Goal: Task Accomplishment & Management: Use online tool/utility

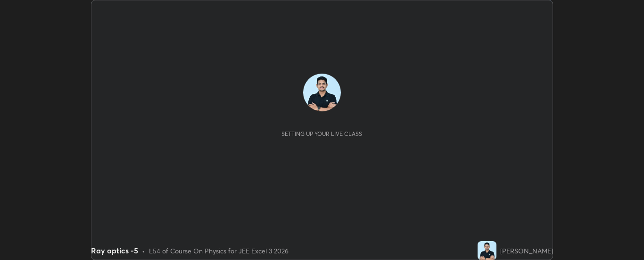
scroll to position [260, 644]
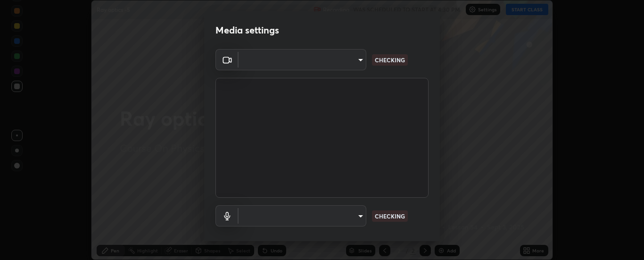
type input "33bb49e09bcfbb4316c4890d77ad60ffd3795cdb709f4857747982be22fbf515"
type input "communications"
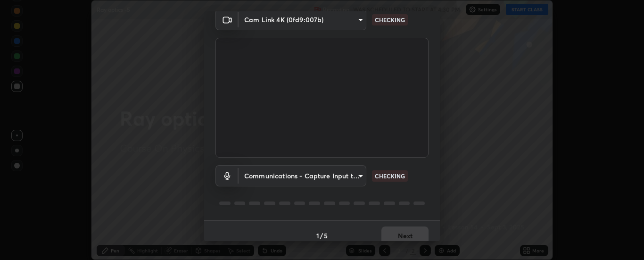
scroll to position [50, 0]
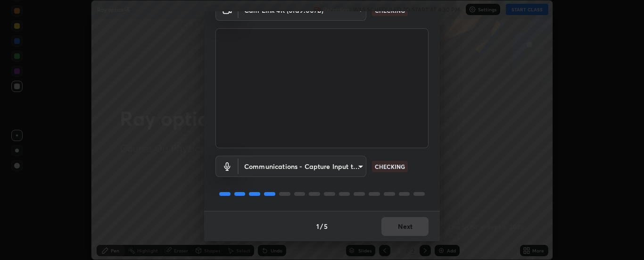
click at [404, 220] on div "1 / 5 Next" at bounding box center [322, 226] width 236 height 30
click at [406, 220] on div "1 / 5 Next" at bounding box center [322, 226] width 236 height 30
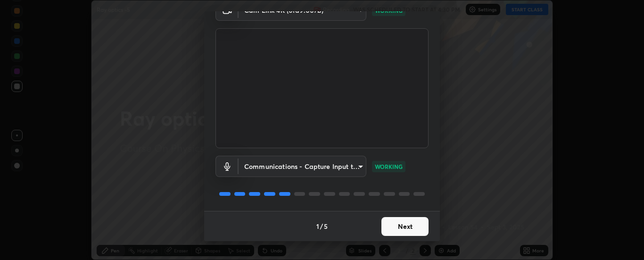
click at [408, 226] on button "Next" at bounding box center [405, 226] width 47 height 19
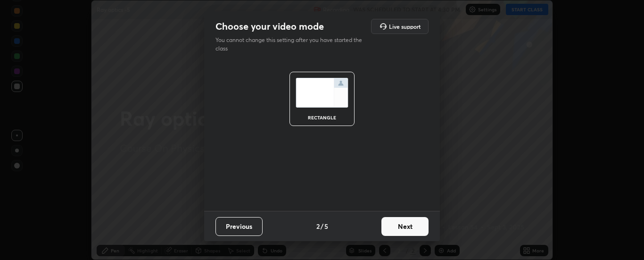
scroll to position [0, 0]
click at [412, 226] on button "Next" at bounding box center [405, 226] width 47 height 19
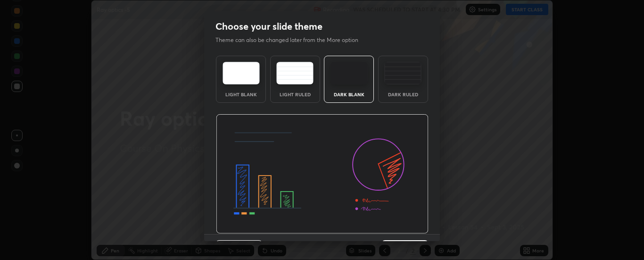
click at [411, 226] on img at bounding box center [322, 174] width 213 height 120
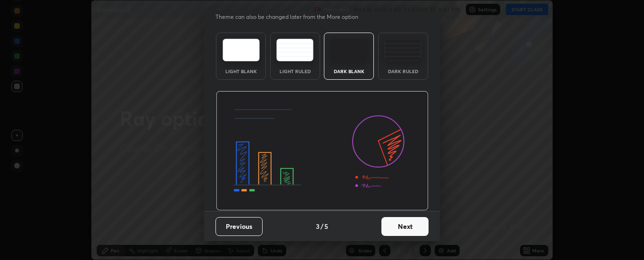
click at [397, 228] on button "Next" at bounding box center [405, 226] width 47 height 19
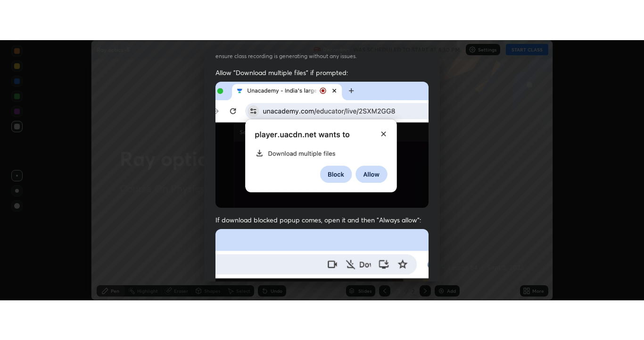
scroll to position [242, 0]
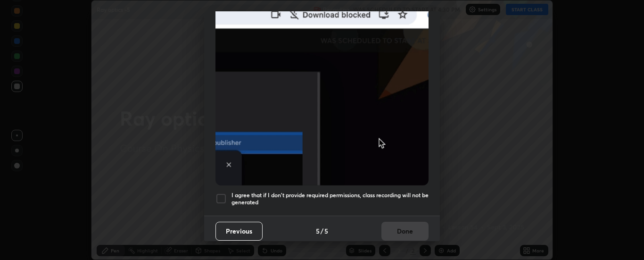
click at [221, 193] on div at bounding box center [221, 198] width 11 height 11
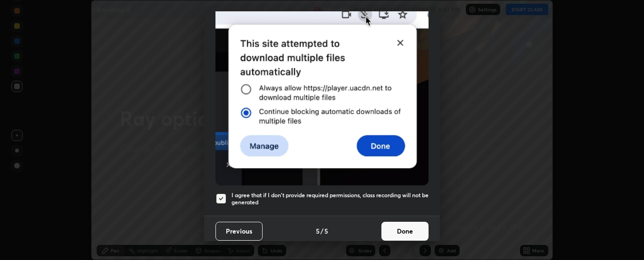
click at [397, 224] on button "Done" at bounding box center [405, 231] width 47 height 19
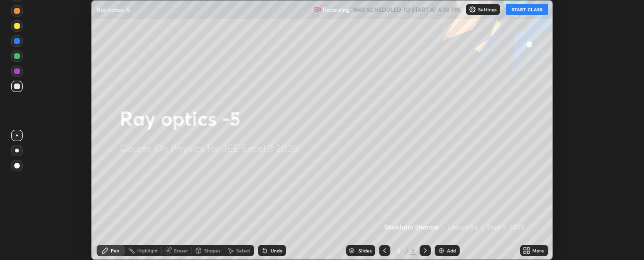
click at [535, 252] on div "More" at bounding box center [539, 250] width 12 height 5
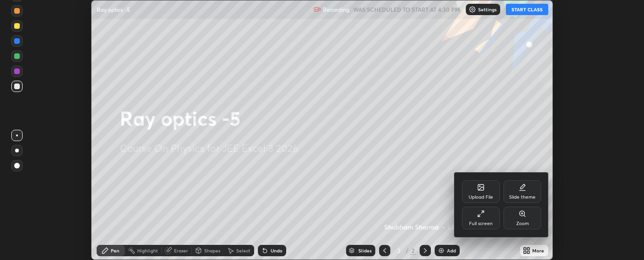
click at [486, 217] on div "Full screen" at bounding box center [481, 218] width 38 height 23
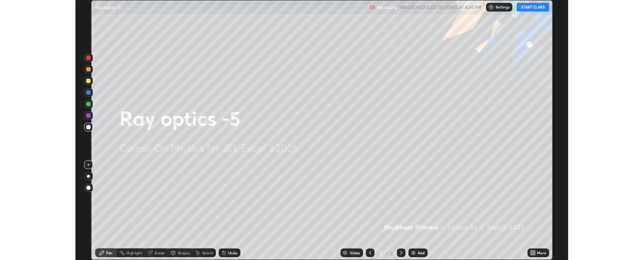
scroll to position [340, 644]
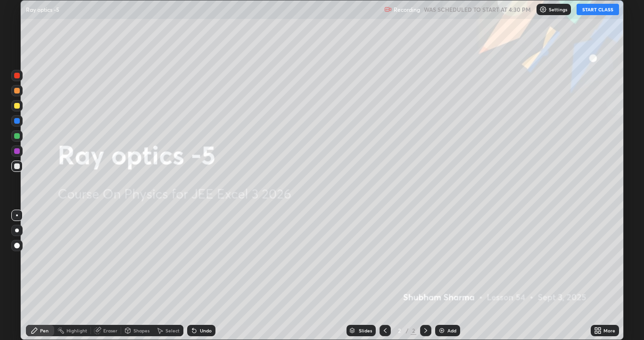
click at [602, 9] on button "START CLASS" at bounding box center [598, 9] width 42 height 11
click at [443, 259] on img at bounding box center [442, 330] width 8 height 8
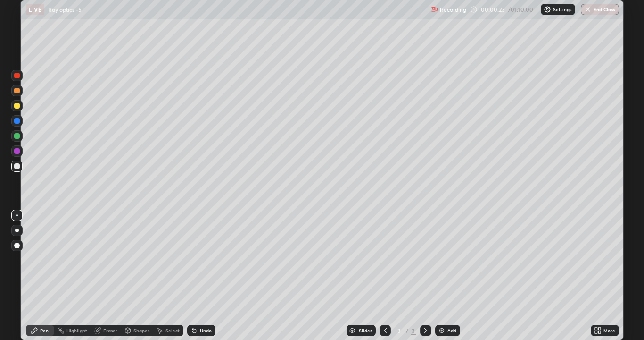
click at [17, 230] on div at bounding box center [17, 230] width 4 height 4
click at [202, 259] on div "Undo" at bounding box center [201, 330] width 28 height 11
click at [198, 259] on div "Undo" at bounding box center [201, 330] width 28 height 11
click at [139, 259] on div "Shapes" at bounding box center [142, 330] width 16 height 5
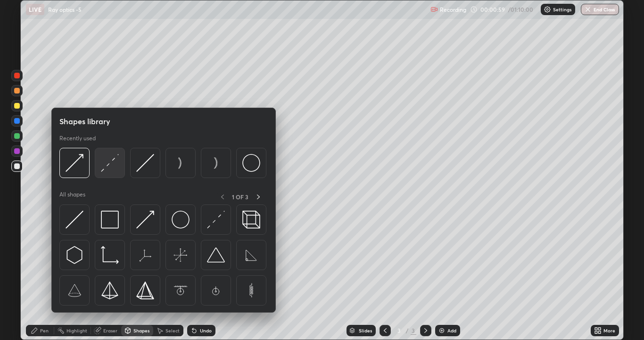
click at [108, 167] on img at bounding box center [110, 163] width 18 height 18
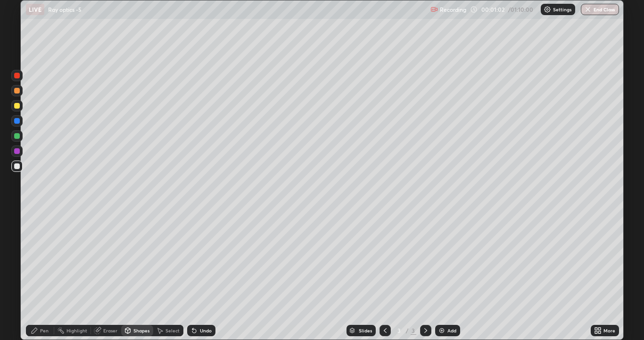
click at [44, 259] on div "Pen" at bounding box center [40, 330] width 28 height 11
click at [207, 259] on div "Undo" at bounding box center [206, 330] width 12 height 5
click at [196, 259] on div "Undo" at bounding box center [201, 330] width 28 height 11
click at [209, 259] on div "Undo" at bounding box center [201, 330] width 28 height 11
click at [129, 259] on icon at bounding box center [127, 330] width 5 height 6
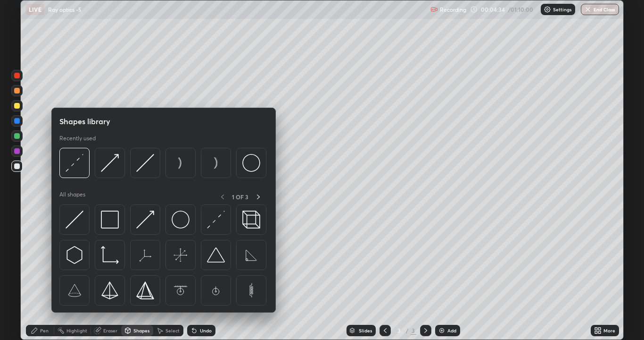
click at [103, 259] on div "Eraser" at bounding box center [110, 330] width 14 height 5
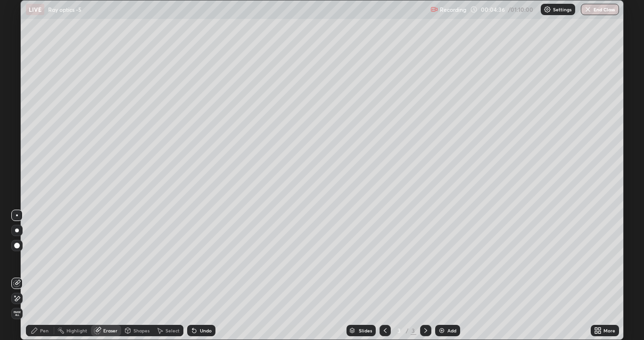
click at [16, 259] on icon at bounding box center [17, 298] width 8 height 8
click at [40, 259] on div "Pen" at bounding box center [44, 330] width 8 height 5
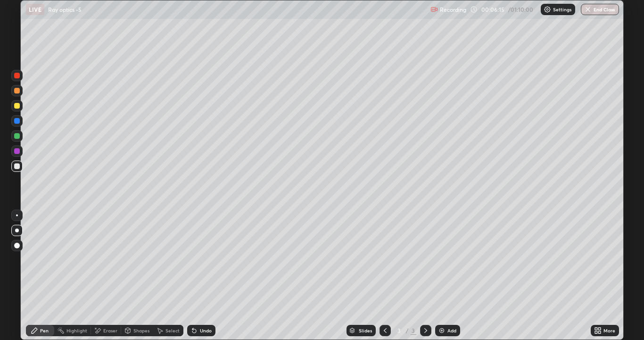
click at [199, 259] on div "Undo" at bounding box center [201, 330] width 28 height 11
click at [204, 259] on div "Undo" at bounding box center [201, 330] width 28 height 11
click at [130, 259] on icon at bounding box center [128, 330] width 8 height 8
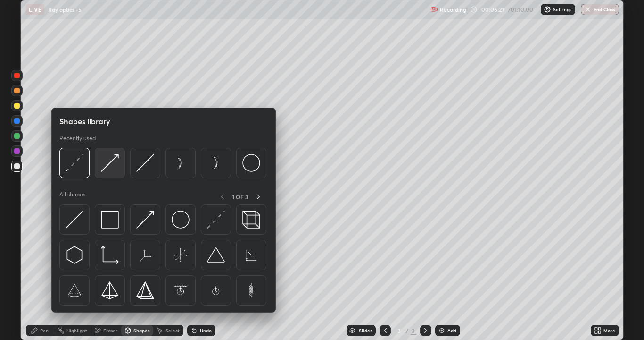
click at [120, 163] on div at bounding box center [110, 163] width 30 height 30
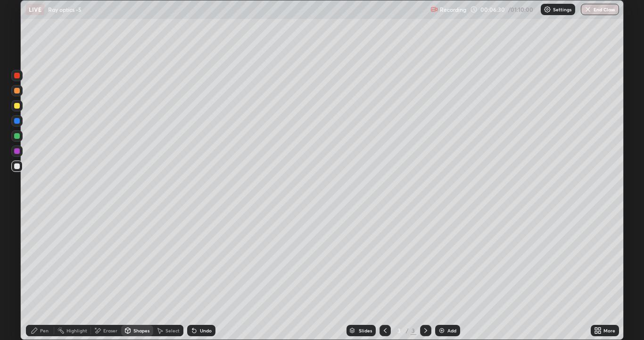
click at [196, 259] on icon at bounding box center [195, 330] width 8 height 8
click at [201, 259] on div "Undo" at bounding box center [206, 330] width 12 height 5
click at [204, 259] on div "Undo" at bounding box center [206, 330] width 12 height 5
click at [47, 259] on div "Pen" at bounding box center [40, 330] width 28 height 11
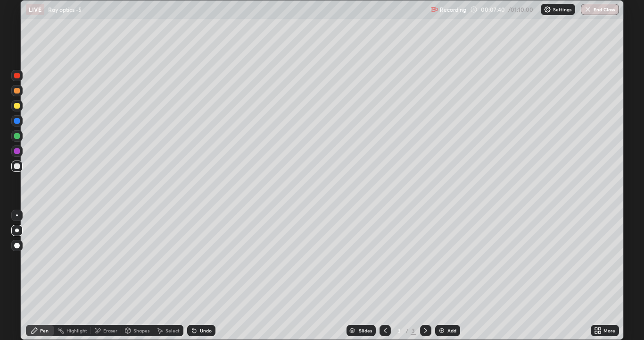
click at [105, 259] on div "Eraser" at bounding box center [106, 330] width 30 height 11
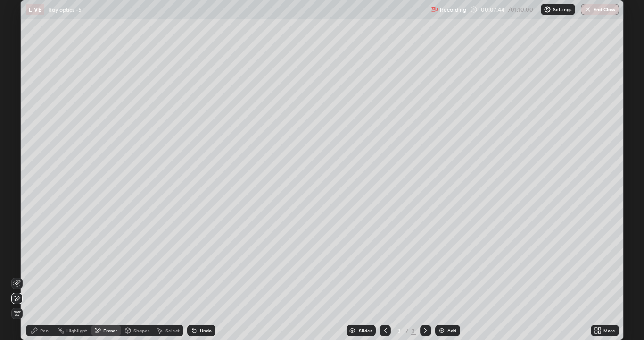
click at [47, 259] on div "Pen" at bounding box center [44, 330] width 8 height 5
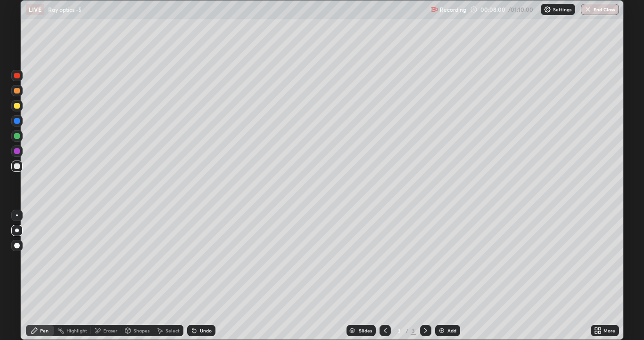
click at [97, 259] on icon at bounding box center [98, 330] width 8 height 8
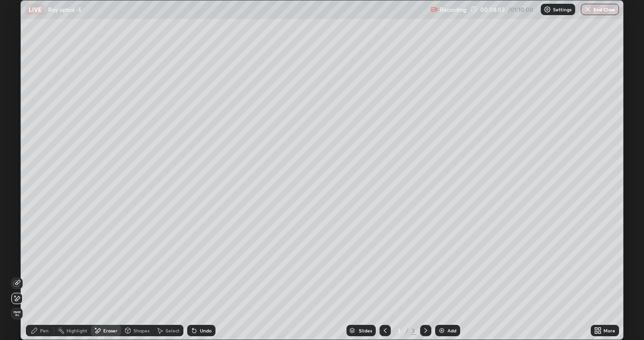
click at [138, 259] on div "Shapes" at bounding box center [142, 330] width 16 height 5
click at [75, 259] on div "Highlight" at bounding box center [72, 330] width 37 height 11
click at [100, 259] on icon at bounding box center [98, 330] width 8 height 8
click at [45, 259] on div "Pen" at bounding box center [44, 330] width 8 height 5
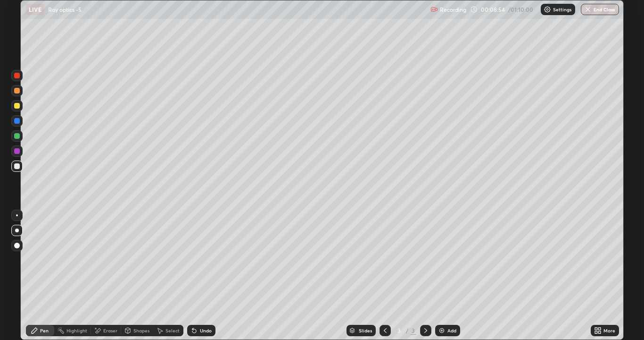
click at [205, 259] on div "Undo" at bounding box center [201, 330] width 28 height 11
click at [204, 259] on div "Undo" at bounding box center [206, 330] width 12 height 5
click at [625, 110] on div "Setting up your live class" at bounding box center [322, 170] width 644 height 340
click at [204, 259] on div "Undo" at bounding box center [201, 330] width 28 height 11
click at [200, 259] on div "Undo" at bounding box center [206, 330] width 12 height 5
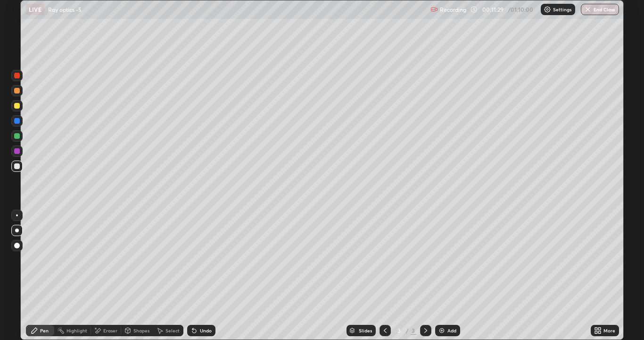
click at [107, 259] on div "Eraser" at bounding box center [110, 330] width 14 height 5
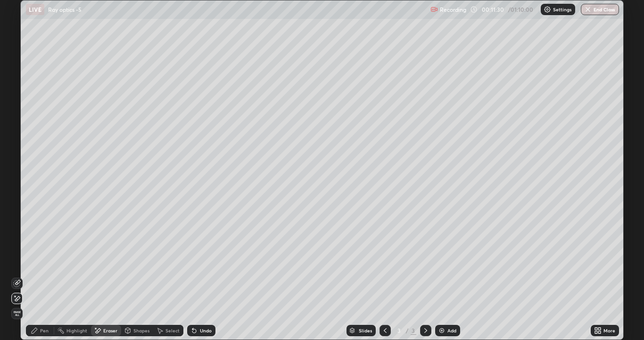
click at [13, 259] on icon at bounding box center [17, 283] width 8 height 8
click at [42, 259] on div "Pen" at bounding box center [40, 330] width 28 height 11
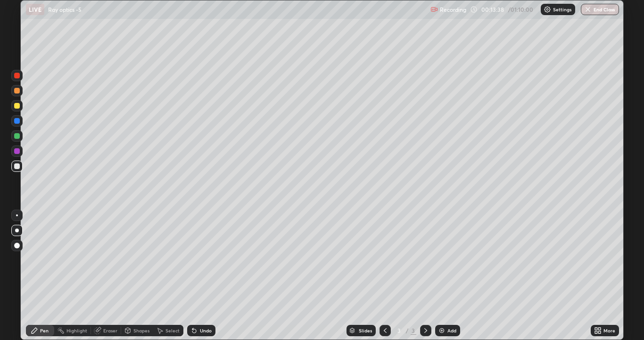
click at [444, 259] on img at bounding box center [442, 330] width 8 height 8
click at [202, 259] on div "Undo" at bounding box center [201, 330] width 28 height 11
click at [205, 259] on div "Undo" at bounding box center [206, 330] width 12 height 5
click at [201, 259] on div "Undo" at bounding box center [206, 330] width 12 height 5
click at [109, 259] on div "Eraser" at bounding box center [110, 330] width 14 height 5
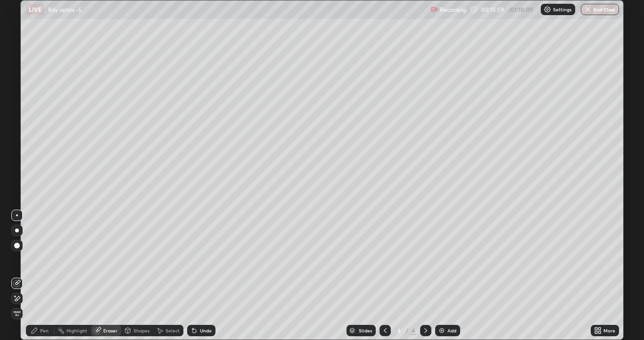
click at [36, 259] on div "Pen" at bounding box center [40, 330] width 28 height 11
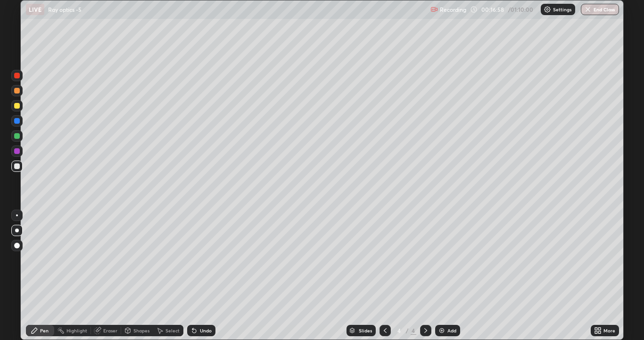
click at [180, 259] on div "Select" at bounding box center [168, 330] width 30 height 11
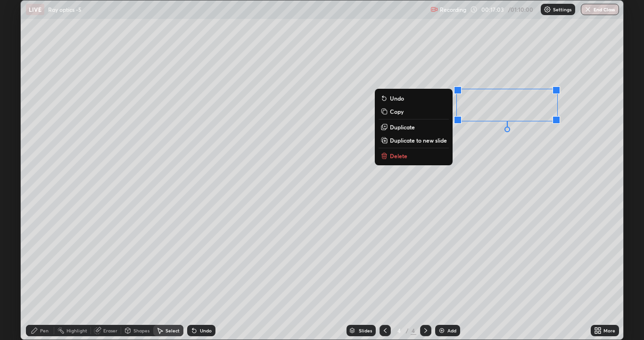
click at [50, 259] on div "Pen" at bounding box center [40, 330] width 28 height 11
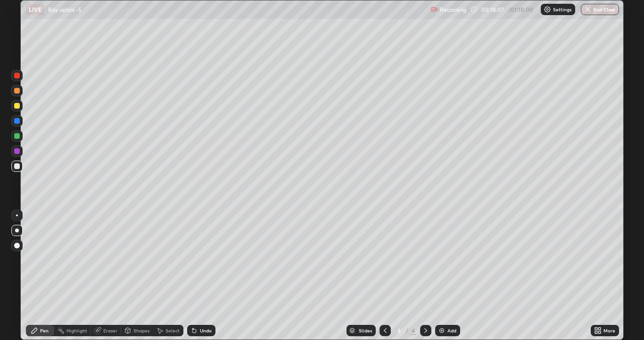
click at [204, 259] on div "Undo" at bounding box center [206, 330] width 12 height 5
click at [137, 259] on div "Shapes" at bounding box center [142, 330] width 16 height 5
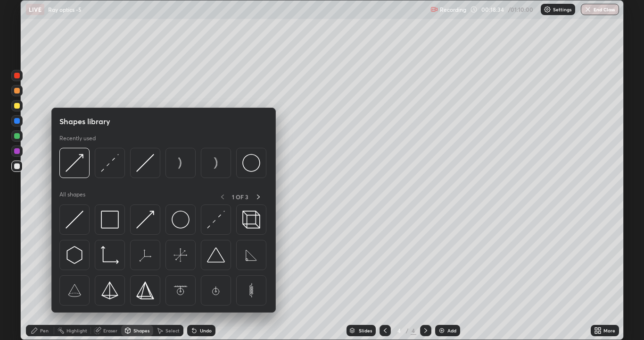
click at [108, 259] on div "Eraser" at bounding box center [106, 330] width 30 height 11
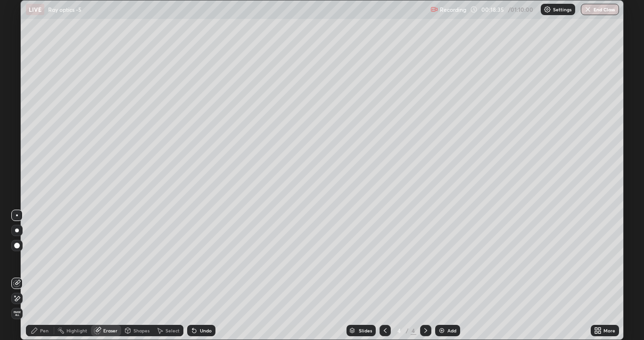
click at [100, 259] on icon at bounding box center [98, 329] width 5 height 5
click at [131, 259] on div "Shapes" at bounding box center [137, 330] width 32 height 11
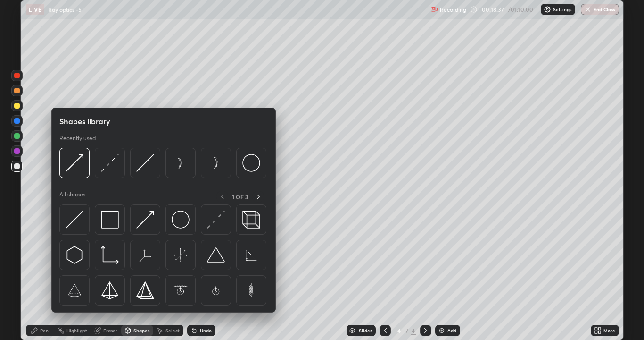
click at [106, 169] on img at bounding box center [110, 163] width 18 height 18
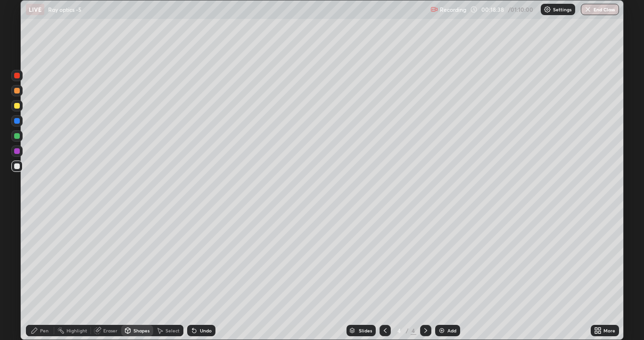
click at [15, 105] on div at bounding box center [17, 106] width 6 height 6
click at [39, 259] on div "Pen" at bounding box center [40, 330] width 28 height 11
click at [108, 259] on div "Eraser" at bounding box center [110, 330] width 14 height 5
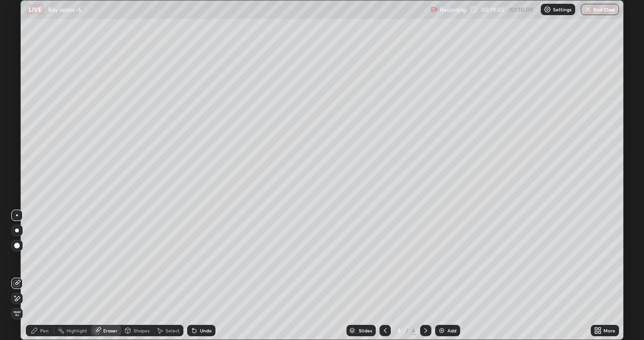
click at [137, 259] on div "Shapes" at bounding box center [137, 330] width 32 height 11
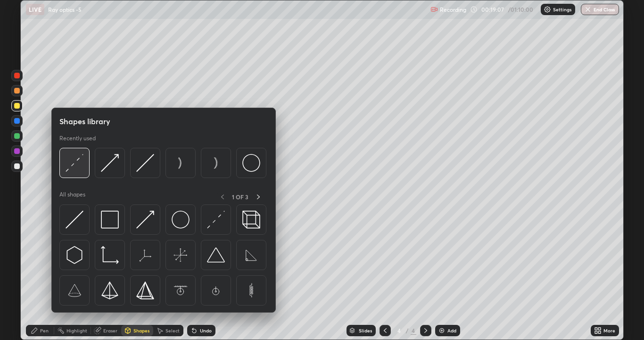
click at [75, 171] on img at bounding box center [75, 163] width 18 height 18
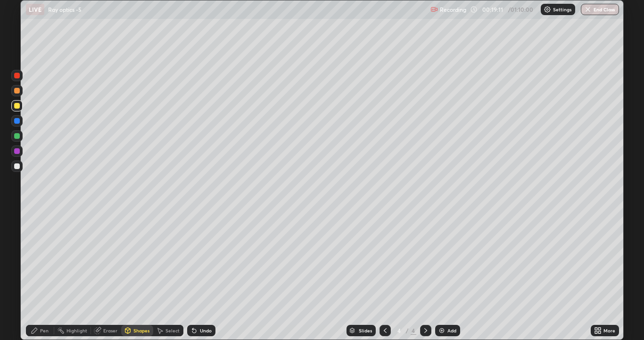
click at [198, 259] on div "Undo" at bounding box center [201, 330] width 28 height 11
click at [20, 168] on div at bounding box center [16, 165] width 11 height 11
click at [37, 259] on div "Pen" at bounding box center [40, 330] width 28 height 11
click at [132, 259] on div "Shapes" at bounding box center [137, 330] width 32 height 11
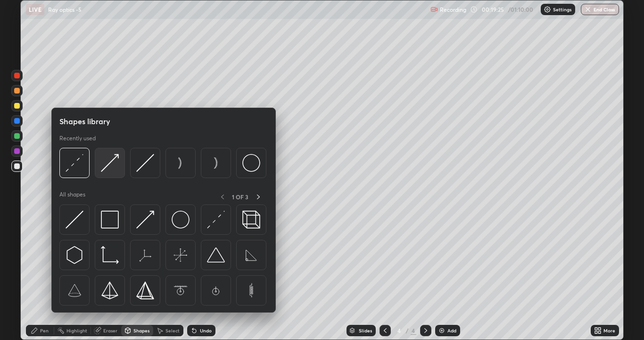
click at [113, 166] on img at bounding box center [110, 163] width 18 height 18
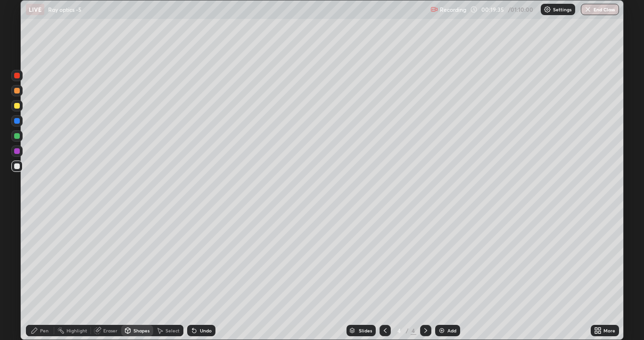
click at [109, 259] on div "Eraser" at bounding box center [110, 330] width 14 height 5
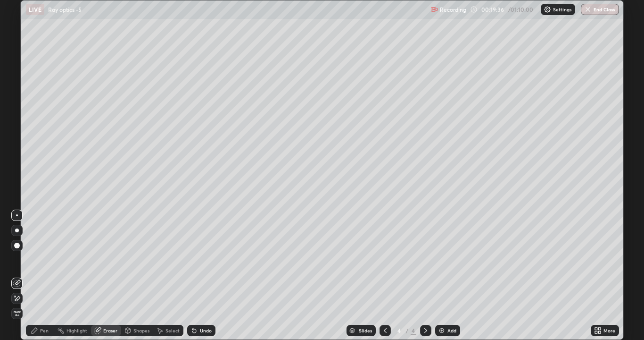
click at [45, 259] on div "Pen" at bounding box center [44, 330] width 8 height 5
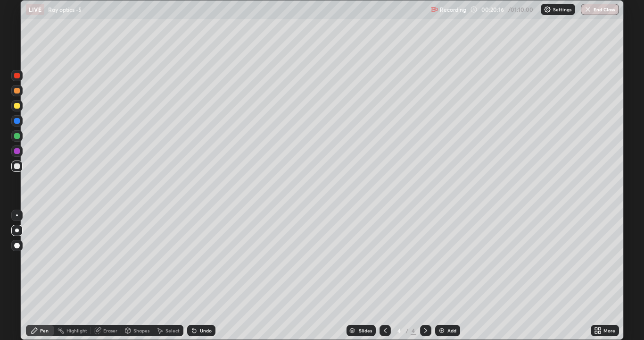
click at [105, 259] on div "Eraser" at bounding box center [110, 330] width 14 height 5
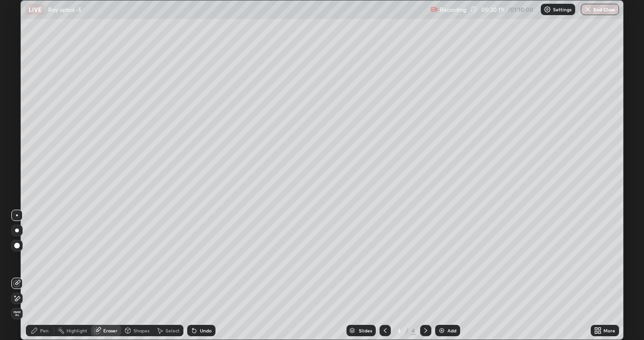
click at [48, 259] on div "Pen" at bounding box center [44, 330] width 8 height 5
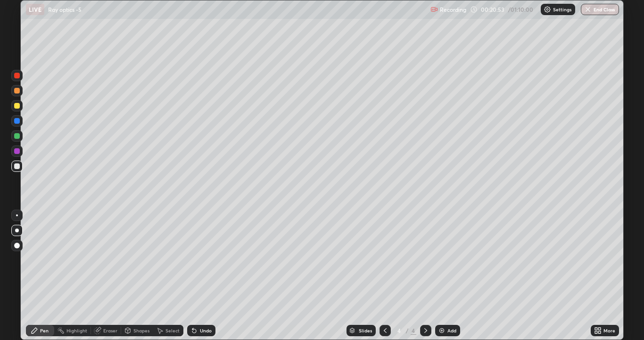
click at [209, 259] on div "Undo" at bounding box center [206, 330] width 12 height 5
click at [203, 259] on div "Undo" at bounding box center [206, 330] width 12 height 5
click at [138, 259] on div "Shapes" at bounding box center [142, 330] width 16 height 5
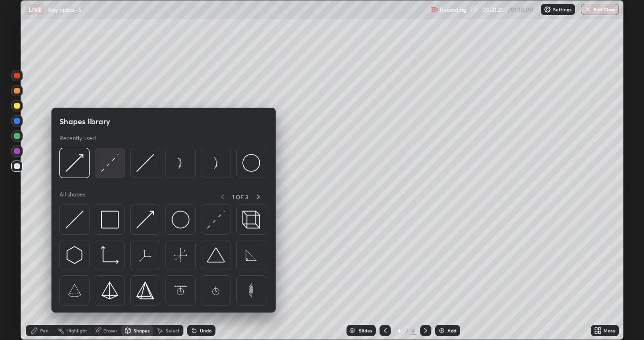
click at [109, 168] on img at bounding box center [110, 163] width 18 height 18
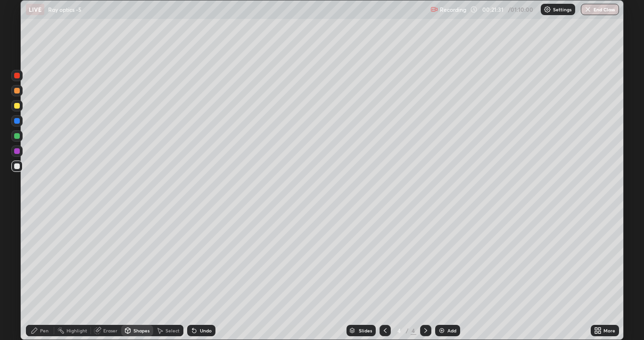
click at [134, 259] on div "Shapes" at bounding box center [142, 330] width 16 height 5
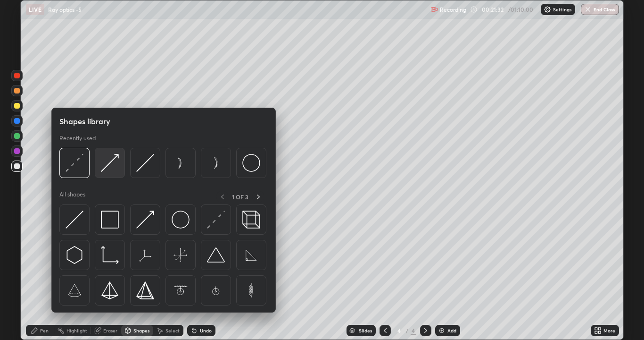
click at [104, 165] on img at bounding box center [110, 163] width 18 height 18
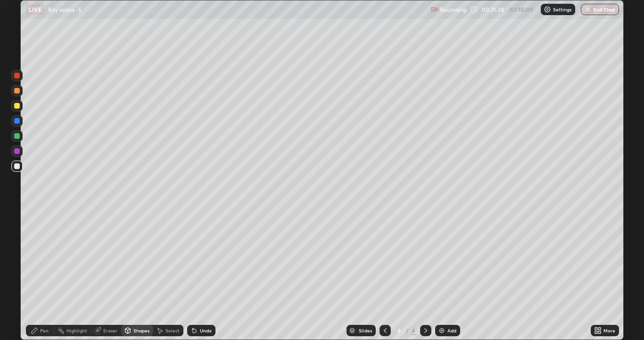
click at [35, 259] on icon at bounding box center [35, 330] width 6 height 6
click at [45, 259] on div "Pen" at bounding box center [40, 330] width 28 height 11
click at [111, 259] on div "Eraser" at bounding box center [110, 330] width 14 height 5
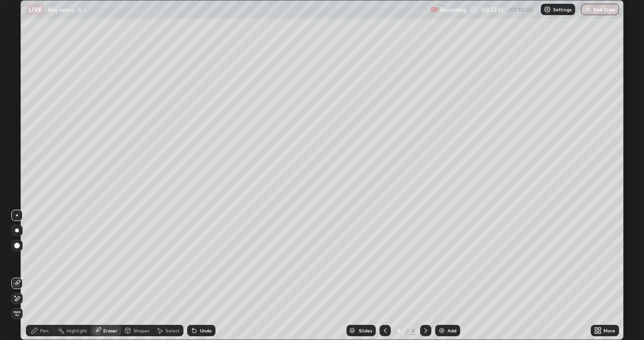
click at [133, 259] on div "Shapes" at bounding box center [137, 330] width 32 height 11
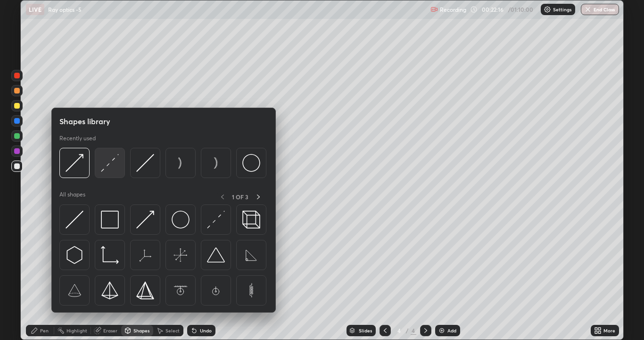
click at [103, 168] on img at bounding box center [110, 163] width 18 height 18
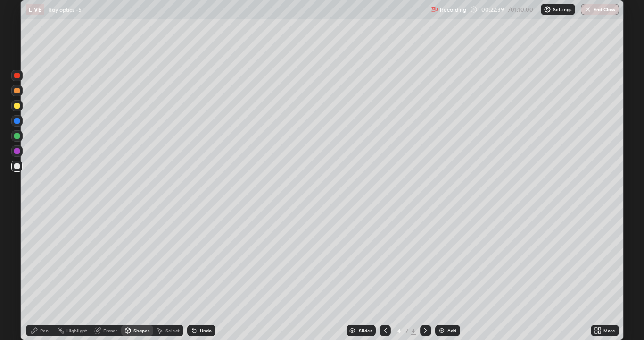
click at [48, 259] on div "Pen" at bounding box center [44, 330] width 8 height 5
click at [452, 259] on div "Add" at bounding box center [452, 330] width 9 height 5
click at [197, 259] on div "Undo" at bounding box center [201, 330] width 28 height 11
click at [201, 259] on div "Undo" at bounding box center [206, 330] width 12 height 5
click at [386, 259] on icon at bounding box center [386, 330] width 8 height 8
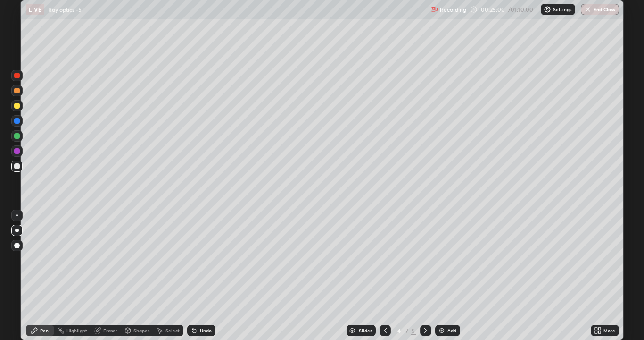
click at [425, 259] on icon at bounding box center [426, 330] width 8 height 8
click at [202, 259] on div "Undo" at bounding box center [206, 330] width 12 height 5
click at [201, 259] on div "Undo" at bounding box center [206, 330] width 12 height 5
click at [211, 259] on div "Undo" at bounding box center [201, 330] width 28 height 11
click at [197, 259] on icon at bounding box center [195, 330] width 8 height 8
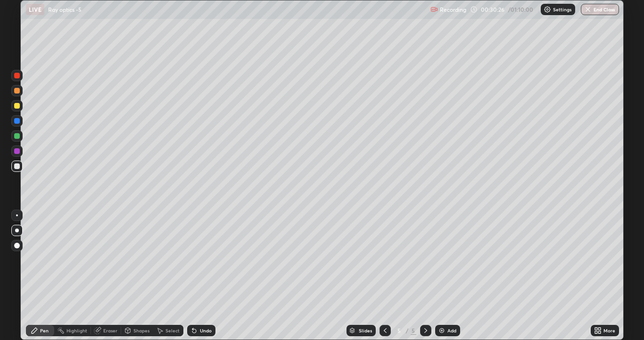
click at [448, 259] on div "Add" at bounding box center [452, 330] width 9 height 5
click at [143, 259] on div "Shapes" at bounding box center [142, 330] width 16 height 5
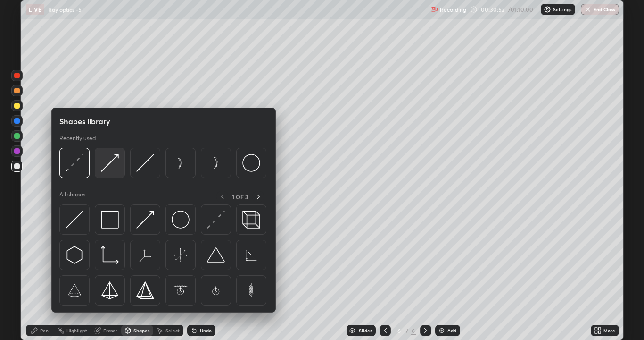
click at [109, 163] on img at bounding box center [110, 163] width 18 height 18
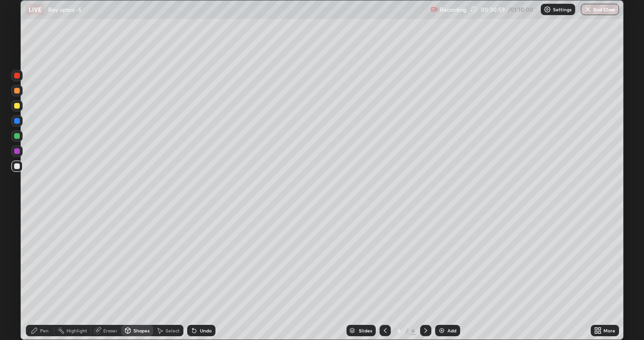
click at [135, 259] on div "Shapes" at bounding box center [142, 330] width 16 height 5
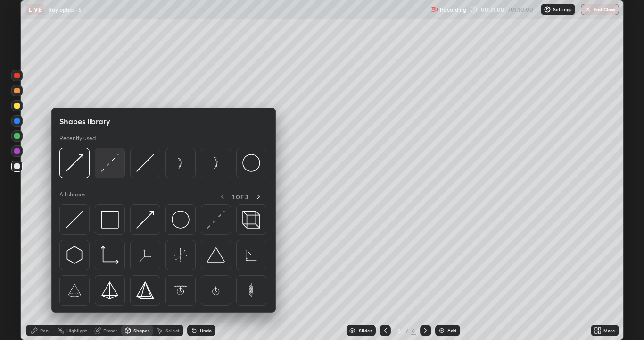
click at [109, 164] on img at bounding box center [110, 163] width 18 height 18
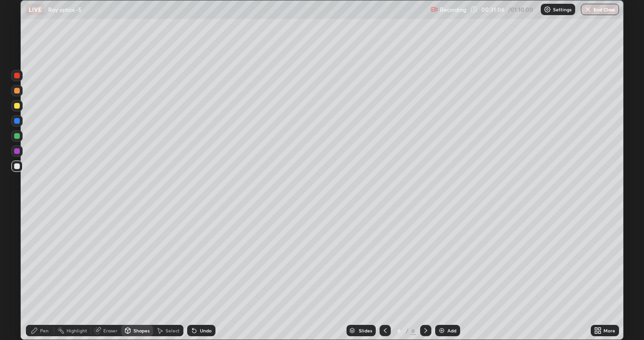
click at [42, 259] on div "Pen" at bounding box center [44, 330] width 8 height 5
click at [201, 259] on div "Undo" at bounding box center [206, 330] width 12 height 5
click at [214, 259] on div "Undo" at bounding box center [201, 330] width 28 height 11
click at [141, 259] on div "Shapes" at bounding box center [142, 330] width 16 height 5
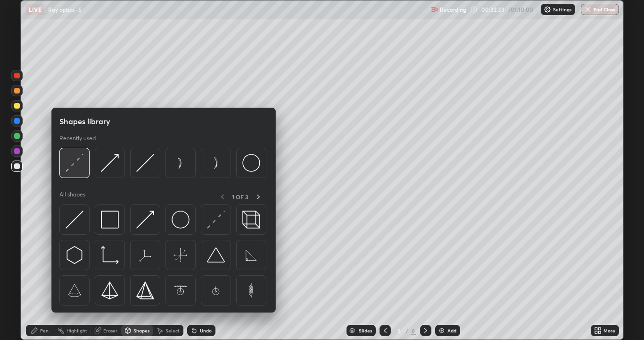
click at [82, 161] on img at bounding box center [75, 163] width 18 height 18
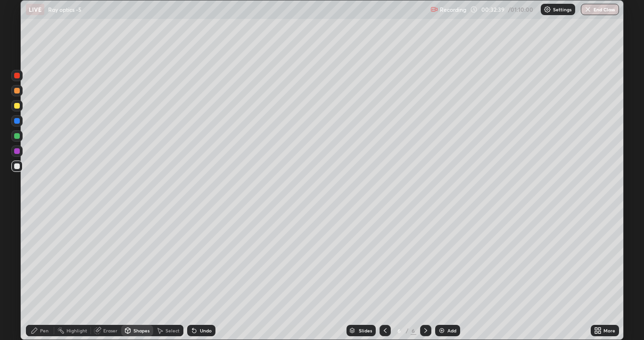
click at [42, 259] on div "Pen" at bounding box center [44, 330] width 8 height 5
click at [140, 259] on div "Shapes" at bounding box center [142, 330] width 16 height 5
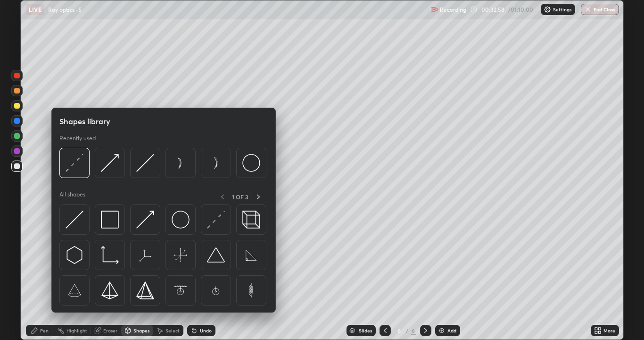
click at [40, 259] on div "Pen" at bounding box center [40, 330] width 28 height 11
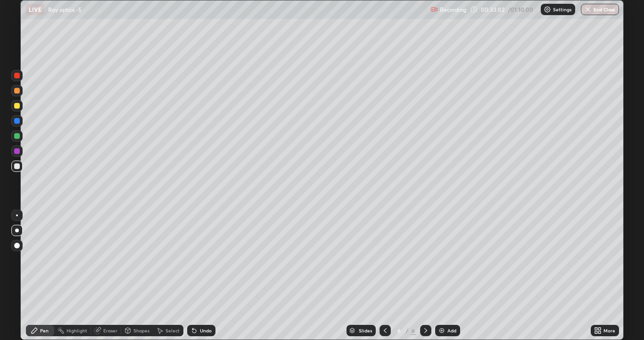
click at [201, 259] on div "Undo" at bounding box center [206, 330] width 12 height 5
click at [204, 259] on div "Undo" at bounding box center [206, 330] width 12 height 5
click at [143, 259] on div "Shapes" at bounding box center [142, 330] width 16 height 5
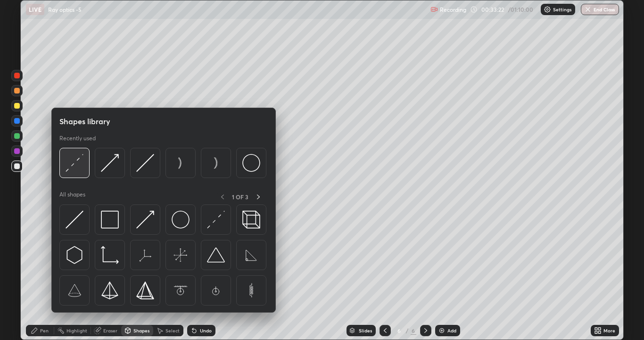
click at [74, 166] on img at bounding box center [75, 163] width 18 height 18
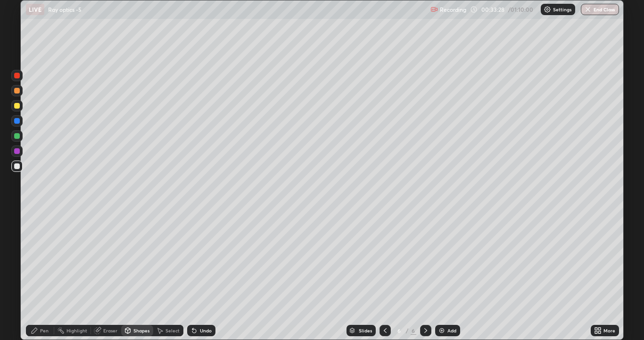
click at [44, 259] on div "Pen" at bounding box center [44, 330] width 8 height 5
click at [138, 259] on div "Shapes" at bounding box center [137, 330] width 32 height 11
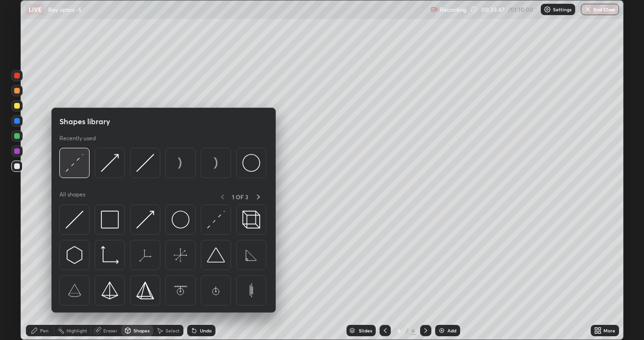
click at [79, 169] on img at bounding box center [75, 163] width 18 height 18
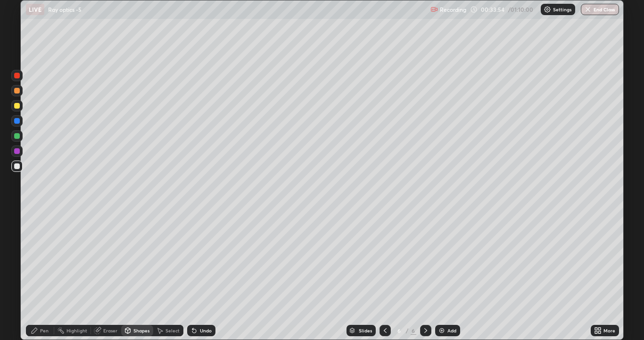
click at [39, 259] on div "Pen" at bounding box center [40, 330] width 28 height 11
click at [448, 259] on div "Add" at bounding box center [452, 330] width 9 height 5
click at [105, 259] on div "Eraser" at bounding box center [110, 330] width 14 height 5
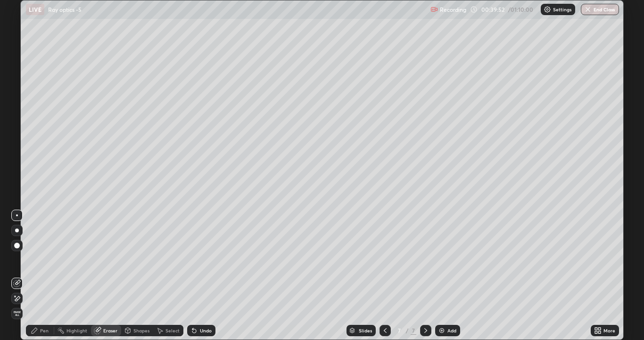
click at [15, 259] on icon at bounding box center [17, 298] width 8 height 8
click at [39, 259] on div "Pen" at bounding box center [40, 330] width 28 height 11
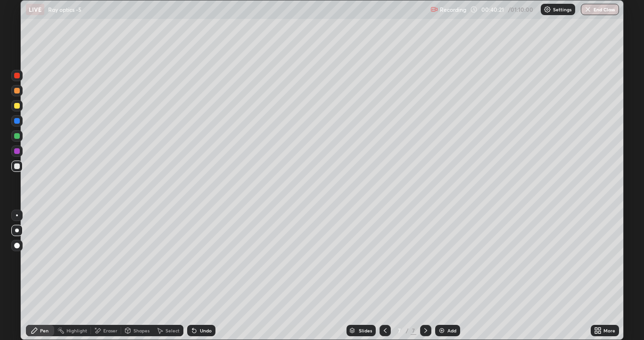
click at [102, 259] on div "Eraser" at bounding box center [106, 330] width 30 height 11
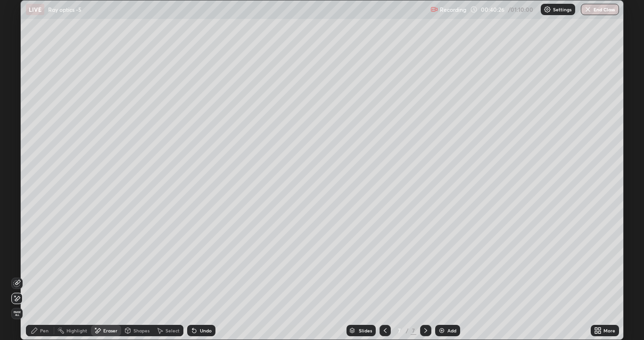
click at [142, 259] on div "Shapes" at bounding box center [142, 330] width 16 height 5
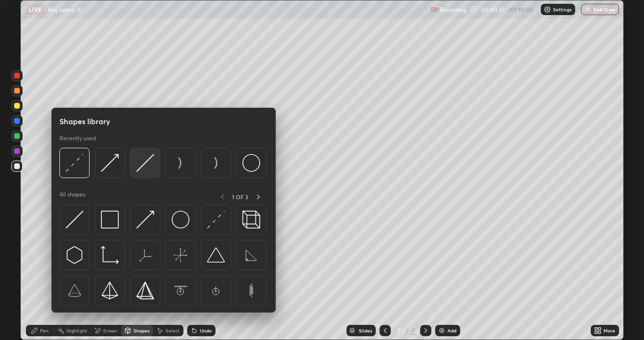
click at [146, 165] on img at bounding box center [145, 163] width 18 height 18
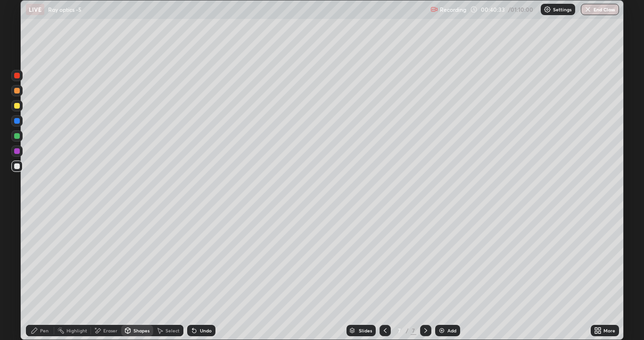
click at [128, 259] on icon at bounding box center [127, 330] width 5 height 6
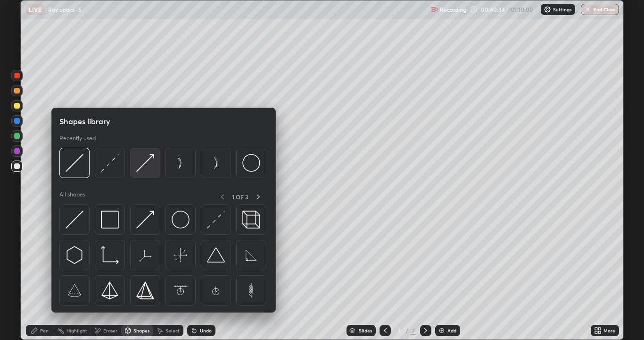
click at [145, 164] on img at bounding box center [145, 163] width 18 height 18
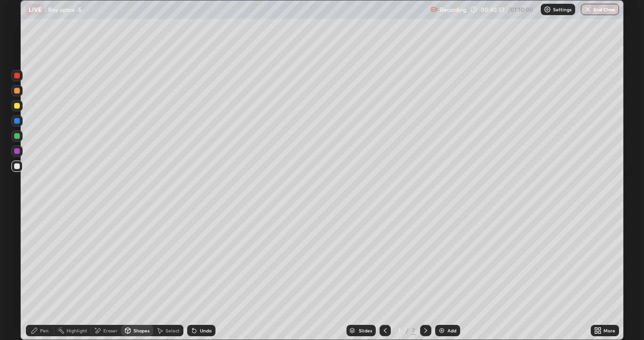
click at [42, 259] on div "Pen" at bounding box center [40, 330] width 28 height 11
click at [203, 259] on div "Undo" at bounding box center [206, 330] width 12 height 5
click at [204, 259] on div "Undo" at bounding box center [200, 330] width 32 height 19
click at [210, 259] on div "Undo" at bounding box center [206, 330] width 12 height 5
click at [211, 259] on div "Undo" at bounding box center [201, 330] width 28 height 11
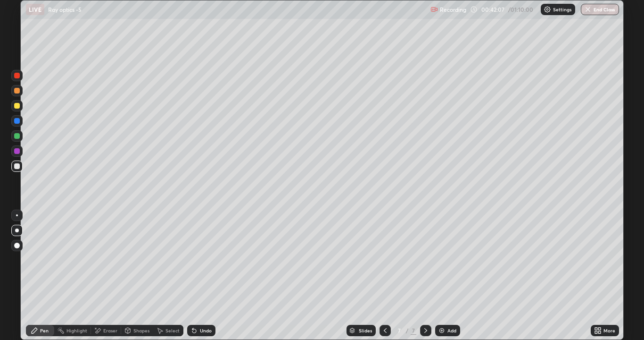
click at [211, 259] on div "Undo" at bounding box center [201, 330] width 28 height 11
click at [106, 259] on div "Eraser" at bounding box center [106, 330] width 30 height 11
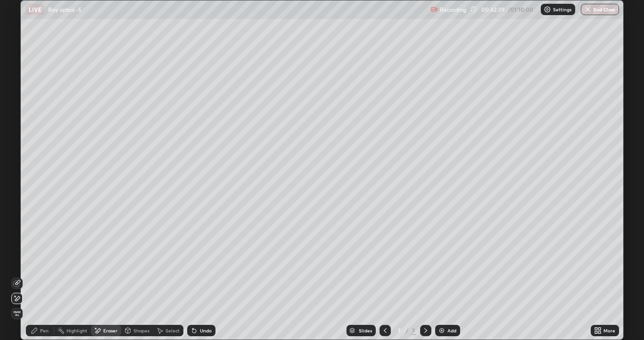
click at [42, 259] on div "Pen" at bounding box center [40, 330] width 28 height 11
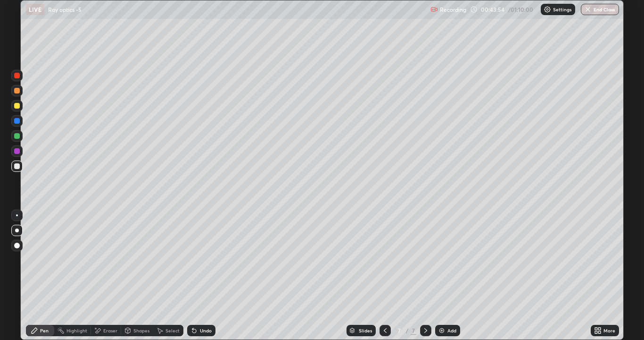
click at [204, 259] on div "Undo" at bounding box center [206, 330] width 12 height 5
click at [208, 259] on div "Undo" at bounding box center [201, 330] width 28 height 11
click at [210, 259] on div "Undo" at bounding box center [201, 330] width 28 height 11
click at [169, 259] on div "Select" at bounding box center [173, 330] width 14 height 5
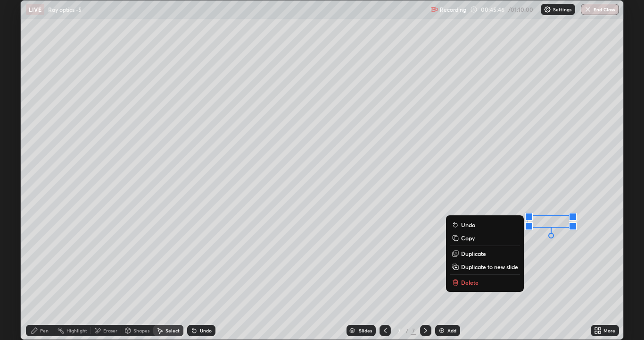
click at [42, 259] on div "Pen" at bounding box center [44, 330] width 8 height 5
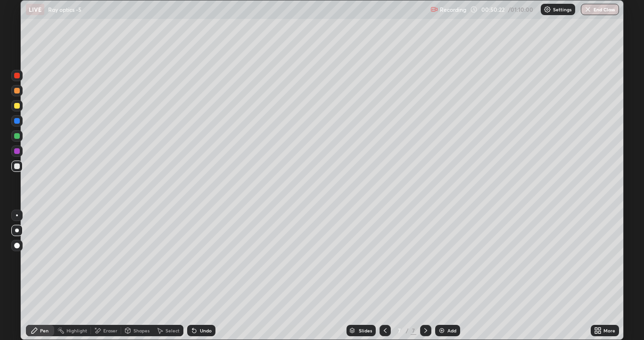
click at [450, 259] on div "Add" at bounding box center [452, 330] width 9 height 5
click at [383, 259] on div at bounding box center [385, 330] width 11 height 11
click at [425, 259] on icon at bounding box center [426, 330] width 3 height 5
click at [201, 259] on div "Undo" at bounding box center [201, 330] width 28 height 11
click at [198, 259] on div "Undo" at bounding box center [201, 330] width 28 height 11
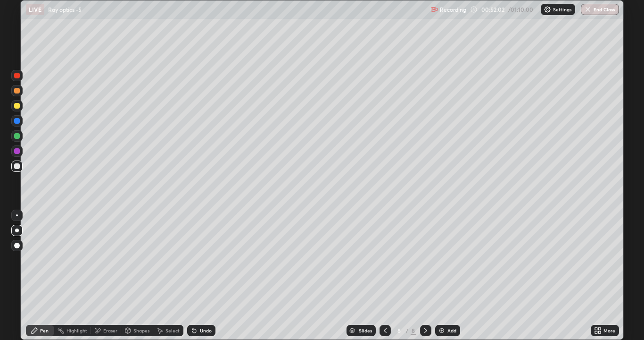
click at [103, 259] on div "Eraser" at bounding box center [110, 330] width 14 height 5
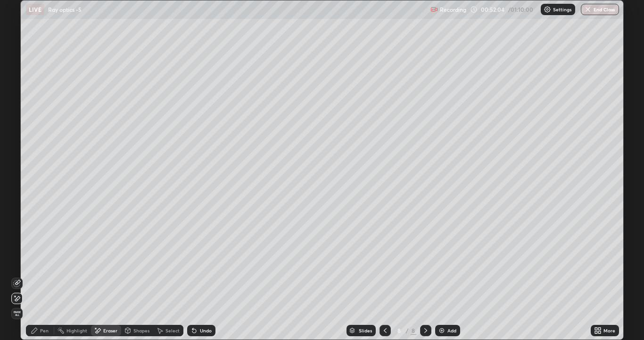
click at [44, 259] on div "Pen" at bounding box center [44, 330] width 8 height 5
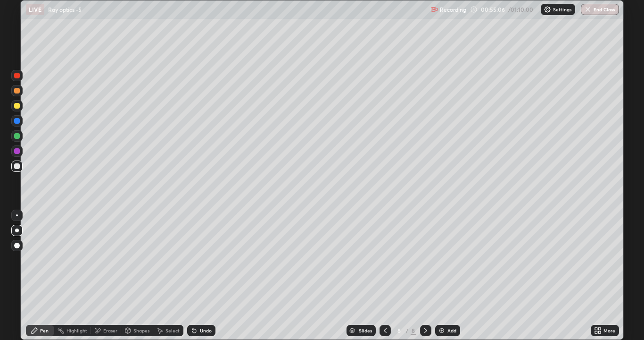
click at [213, 259] on div "Undo" at bounding box center [201, 330] width 28 height 11
click at [202, 259] on div "Undo" at bounding box center [206, 330] width 12 height 5
click at [205, 259] on div "Undo" at bounding box center [206, 330] width 12 height 5
click at [210, 259] on div "Undo" at bounding box center [206, 330] width 12 height 5
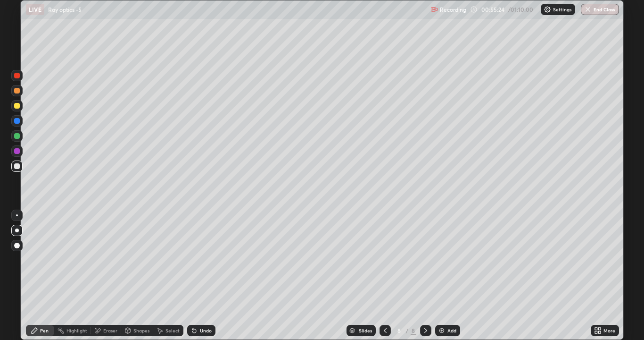
click at [210, 259] on div "Undo" at bounding box center [206, 330] width 12 height 5
click at [443, 259] on img at bounding box center [442, 330] width 8 height 8
click at [137, 259] on div "Shapes" at bounding box center [142, 330] width 16 height 5
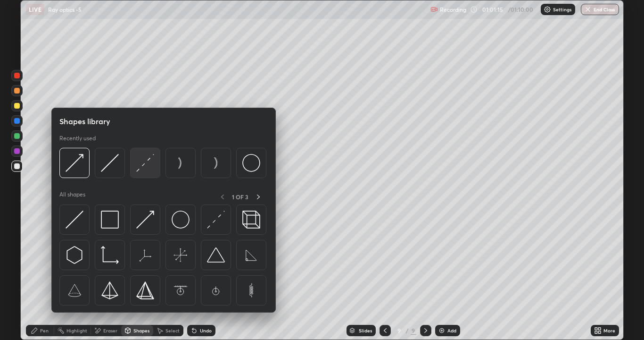
click at [144, 163] on img at bounding box center [145, 163] width 18 height 18
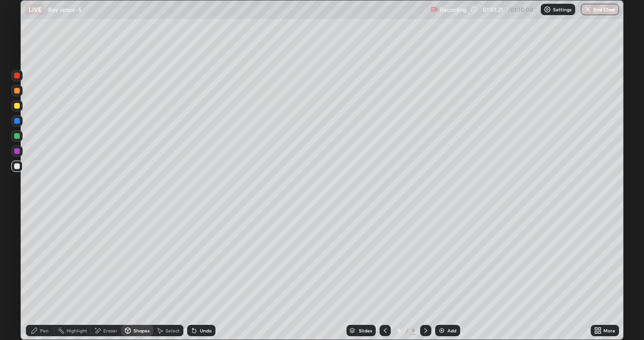
click at [46, 259] on div "Pen" at bounding box center [40, 330] width 28 height 11
click at [196, 259] on icon at bounding box center [195, 330] width 8 height 8
click at [202, 259] on div "Undo" at bounding box center [206, 330] width 12 height 5
click at [102, 259] on div "Eraser" at bounding box center [106, 330] width 30 height 11
click at [42, 259] on div "Pen" at bounding box center [44, 330] width 8 height 5
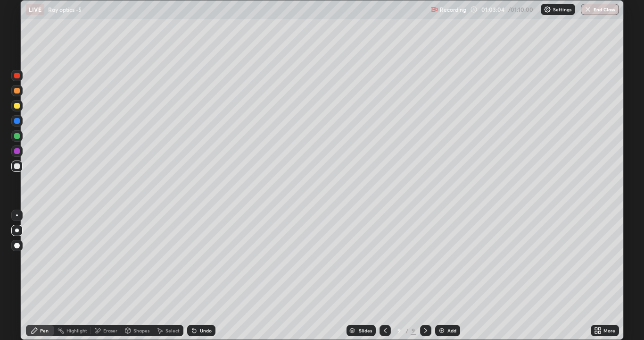
click at [195, 259] on div "Undo" at bounding box center [201, 330] width 28 height 11
click at [210, 259] on div "Undo" at bounding box center [200, 330] width 32 height 19
click at [198, 259] on div "Undo" at bounding box center [201, 330] width 28 height 11
click at [382, 259] on icon at bounding box center [386, 330] width 8 height 8
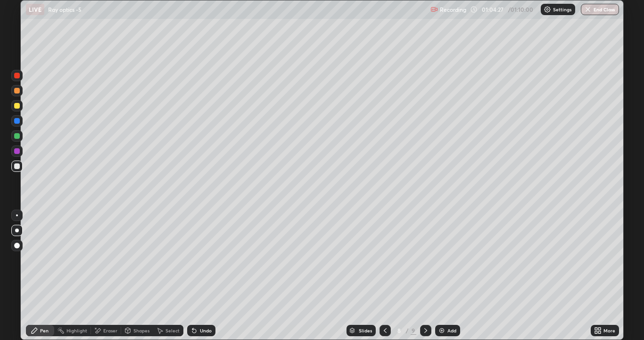
click at [423, 259] on div at bounding box center [425, 330] width 11 height 11
click at [214, 259] on div "Undo" at bounding box center [201, 330] width 28 height 11
click at [164, 259] on div "Select" at bounding box center [168, 330] width 30 height 11
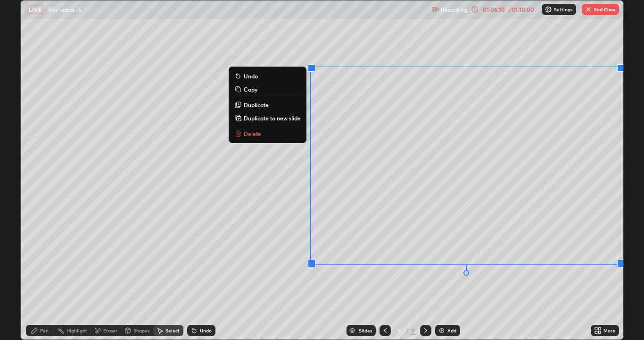
click at [198, 259] on div "Undo" at bounding box center [201, 330] width 28 height 11
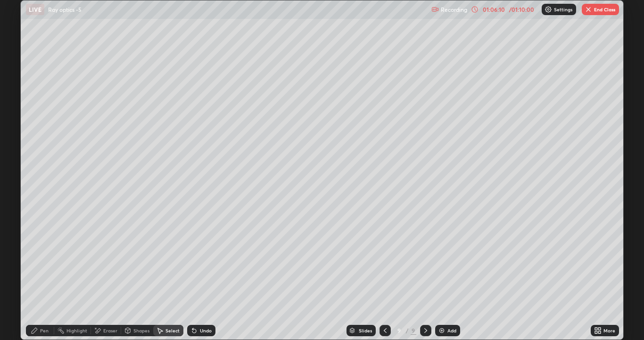
click at [196, 259] on div "Undo" at bounding box center [201, 330] width 28 height 11
click at [44, 259] on div "Pen" at bounding box center [44, 330] width 8 height 5
click at [384, 259] on icon at bounding box center [386, 330] width 8 height 8
click at [422, 259] on icon at bounding box center [426, 330] width 8 height 8
click at [100, 259] on icon at bounding box center [98, 330] width 8 height 8
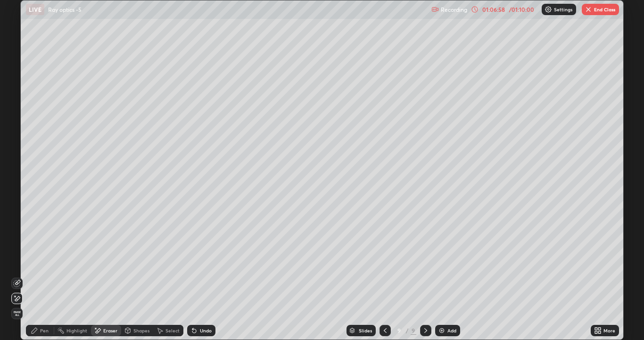
click at [31, 259] on icon at bounding box center [35, 330] width 8 height 8
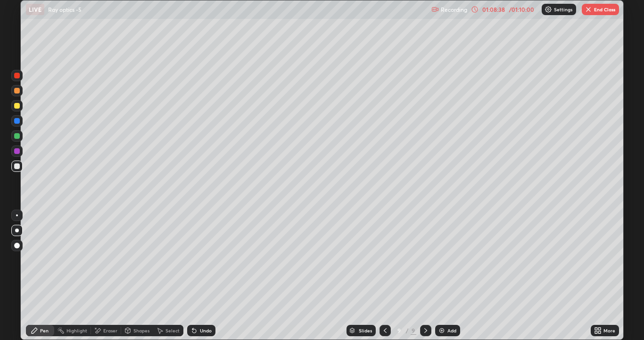
click at [604, 9] on button "End Class" at bounding box center [600, 9] width 37 height 11
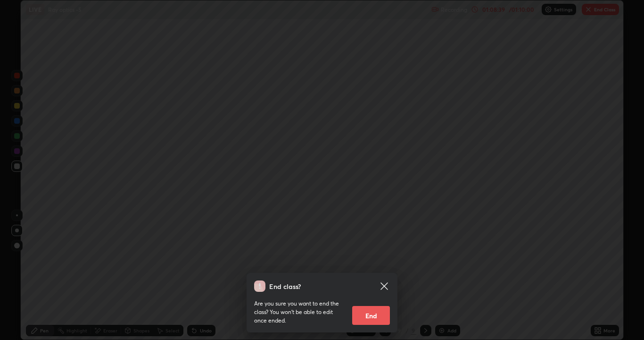
click at [376, 259] on button "End" at bounding box center [371, 315] width 38 height 19
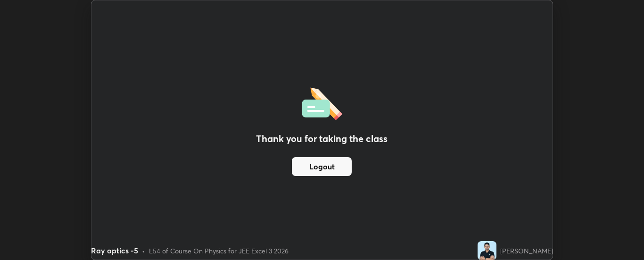
scroll to position [46918, 46533]
